Goal: Check status: Check status

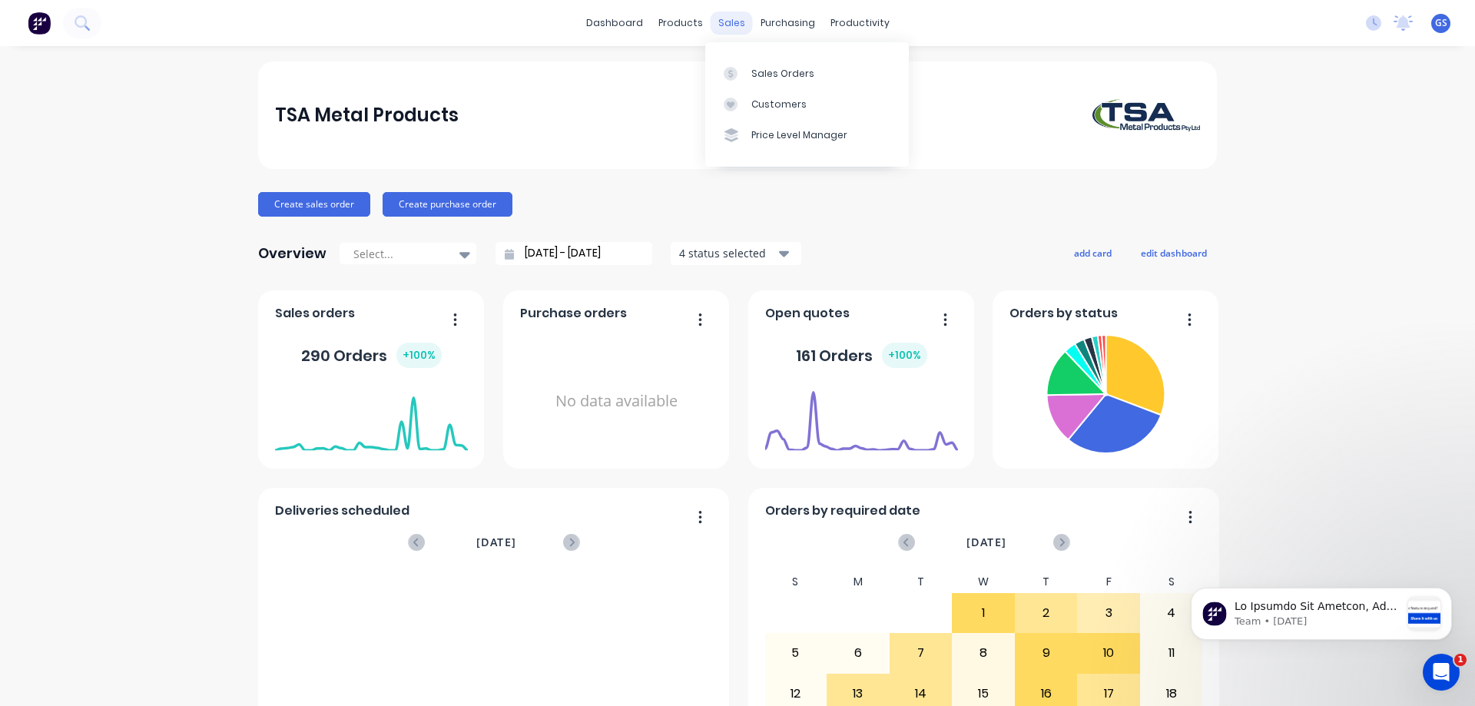
click at [732, 23] on div "sales" at bounding box center [732, 23] width 42 height 23
click at [764, 70] on div "Sales Orders" at bounding box center [782, 74] width 63 height 14
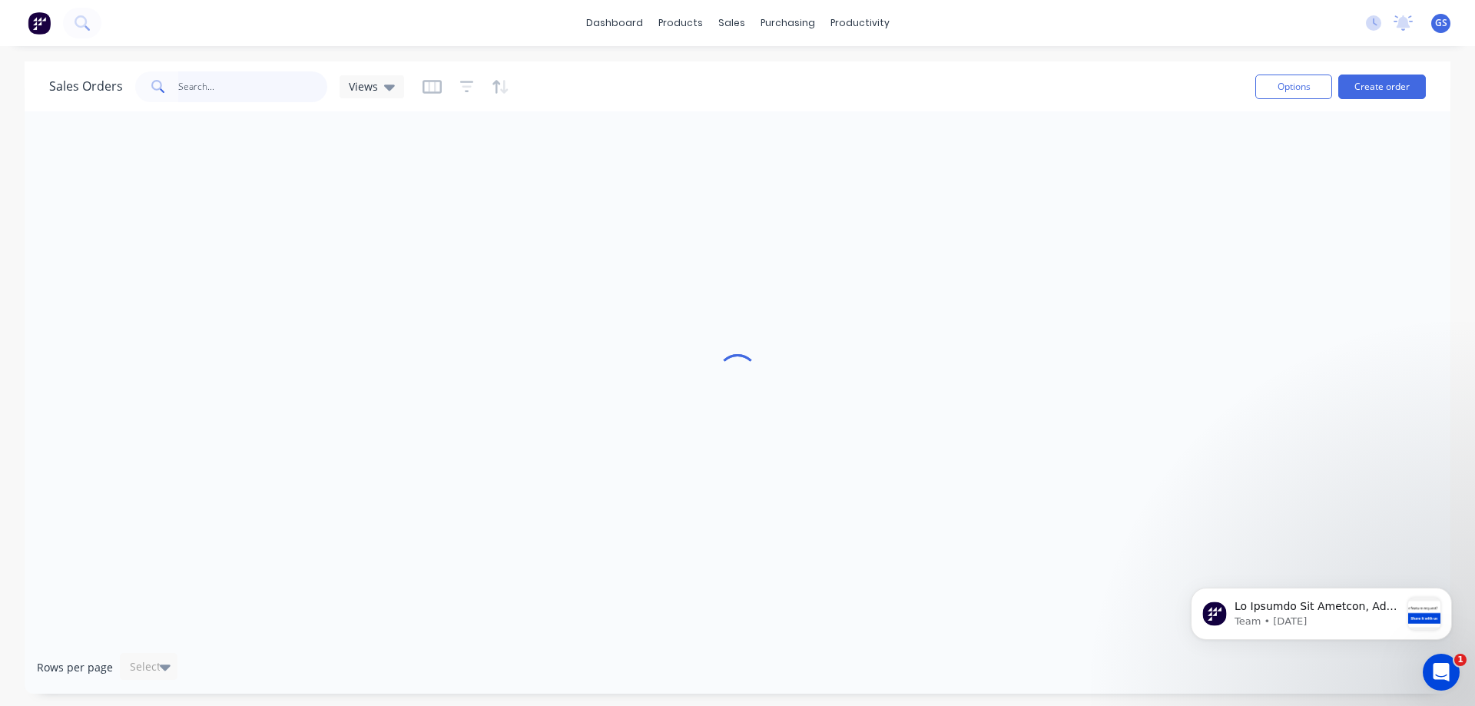
click at [191, 88] on input "text" at bounding box center [253, 86] width 150 height 31
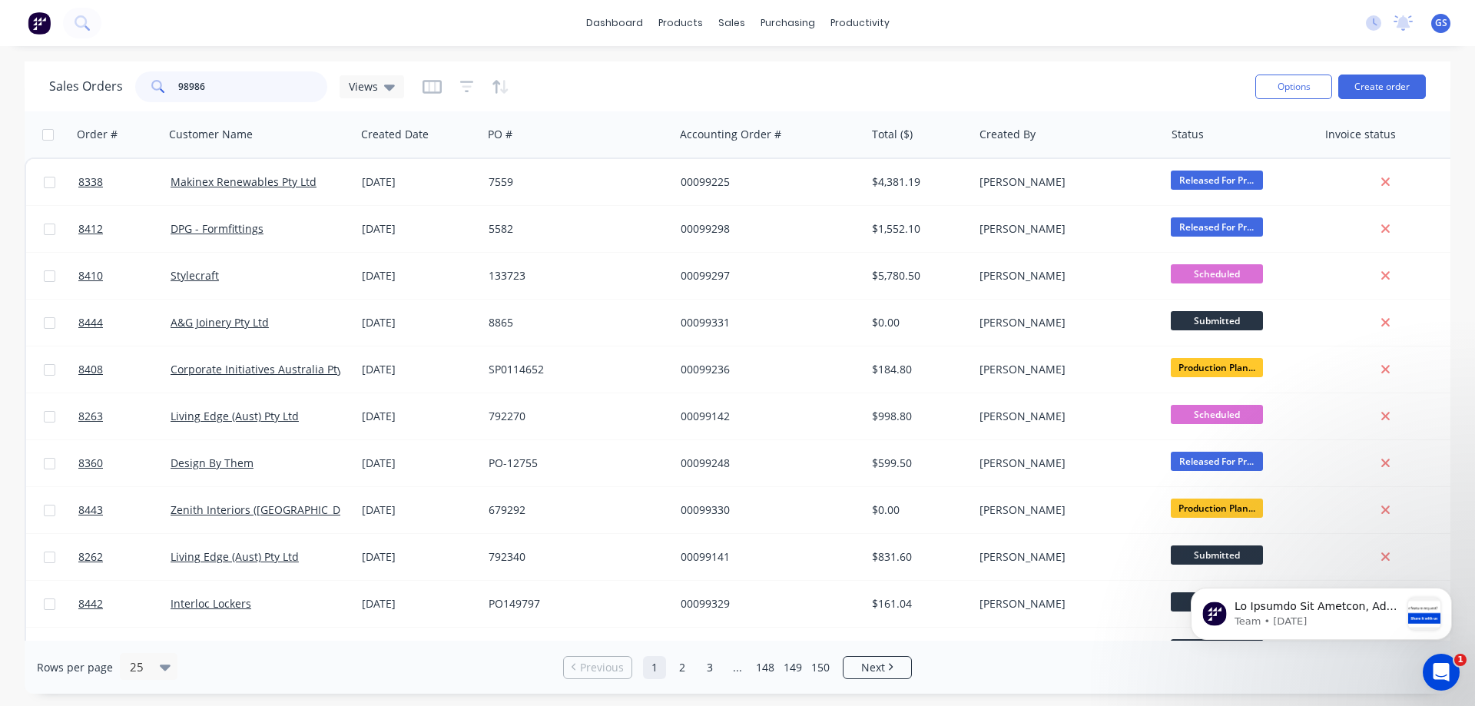
type input "98986"
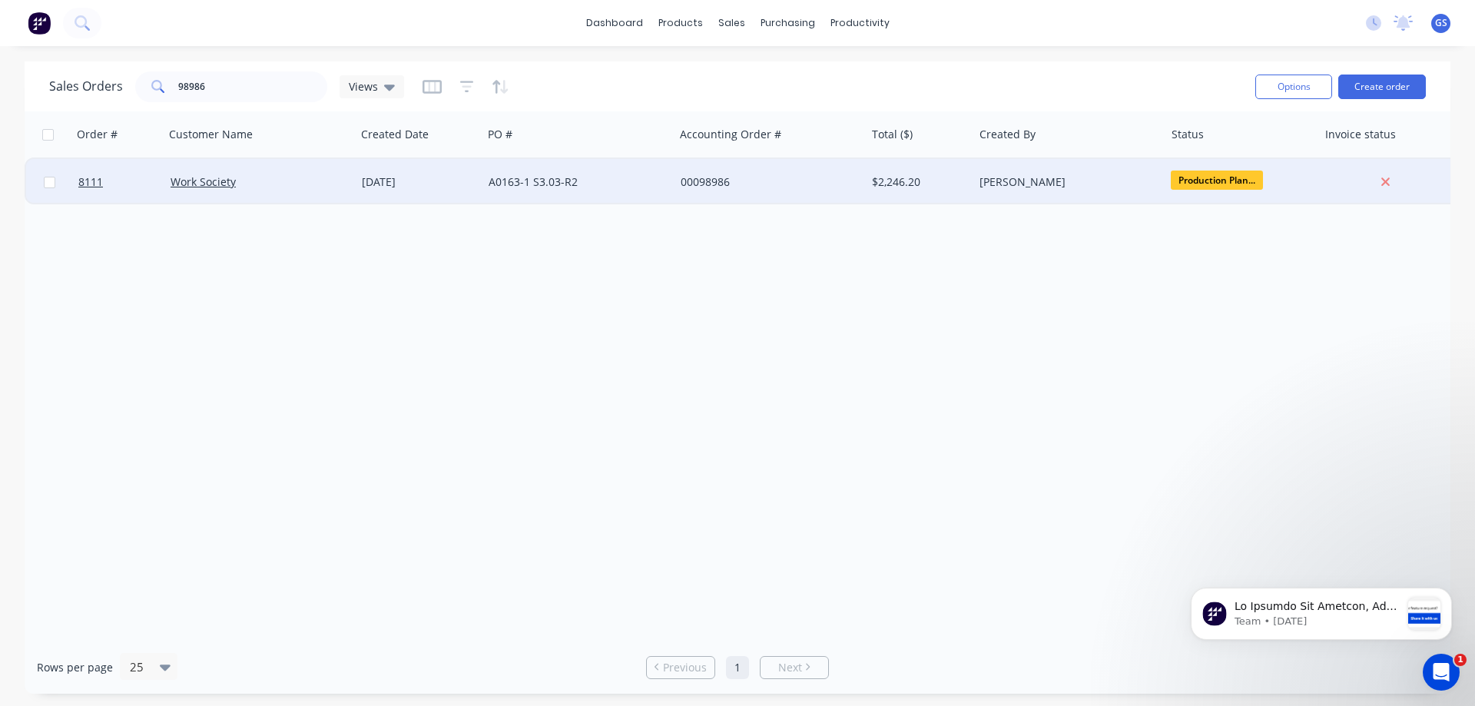
click at [220, 195] on div "Work Society" at bounding box center [259, 182] width 191 height 46
